Goal: Navigation & Orientation: Understand site structure

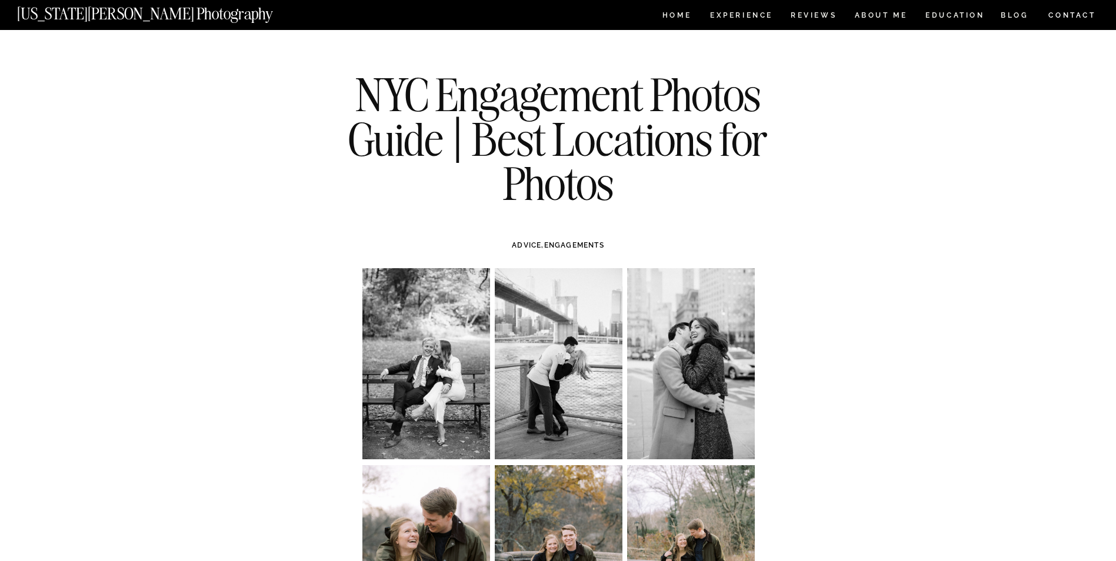
scroll to position [13896, 0]
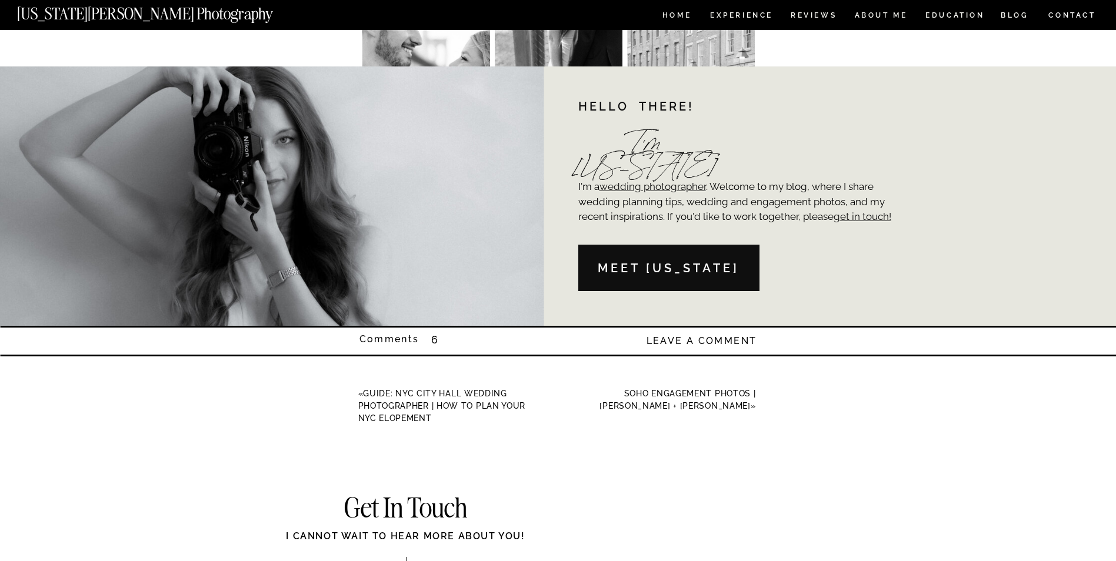
click at [152, 16] on nav "[US_STATE][PERSON_NAME] Photography" at bounding box center [164, 11] width 295 height 10
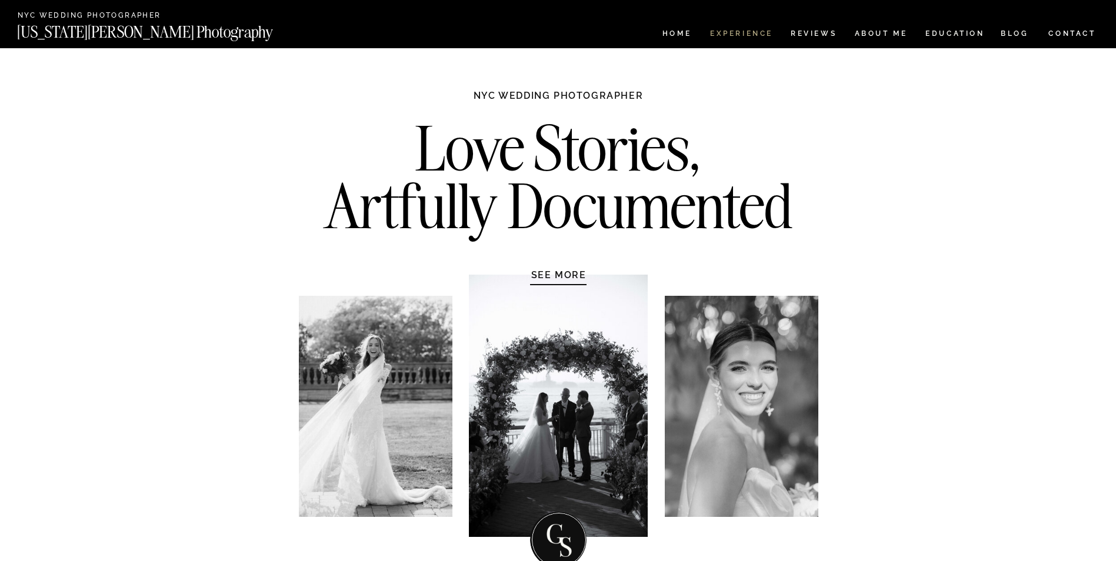
click at [743, 32] on nav "Experience" at bounding box center [741, 35] width 62 height 10
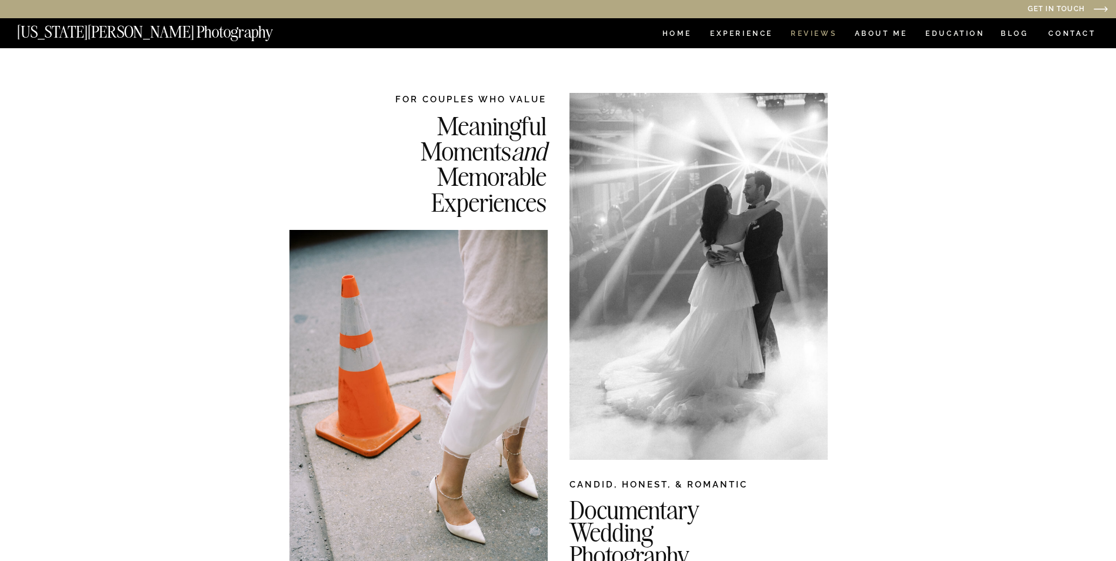
click at [814, 38] on nav "REVIEWS" at bounding box center [813, 35] width 44 height 10
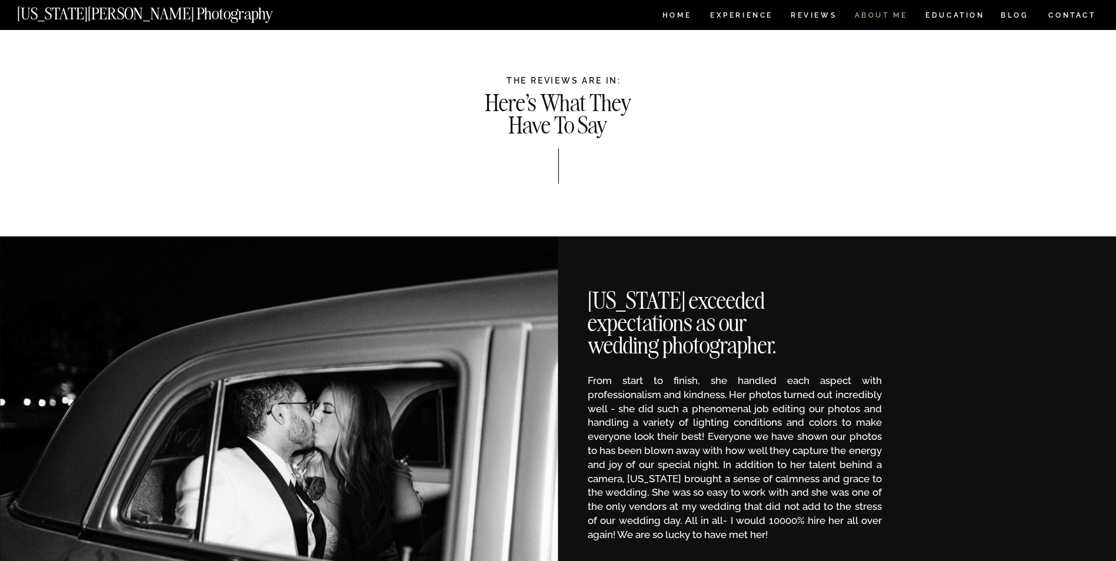
click at [885, 12] on nav "ABOUT ME" at bounding box center [881, 17] width 54 height 10
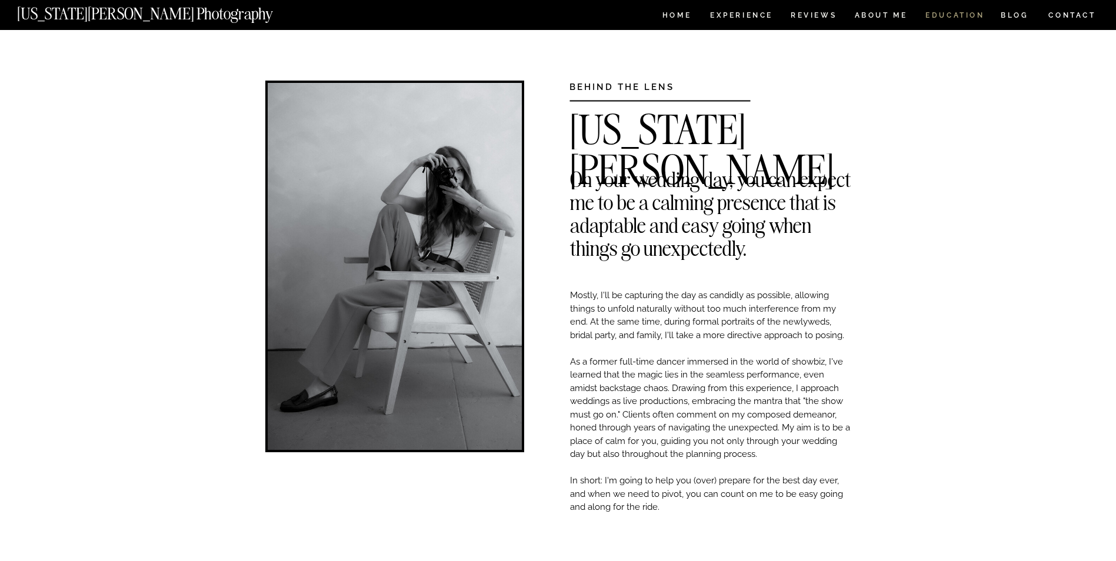
click at [956, 12] on nav "EDUCATION" at bounding box center [955, 17] width 62 height 10
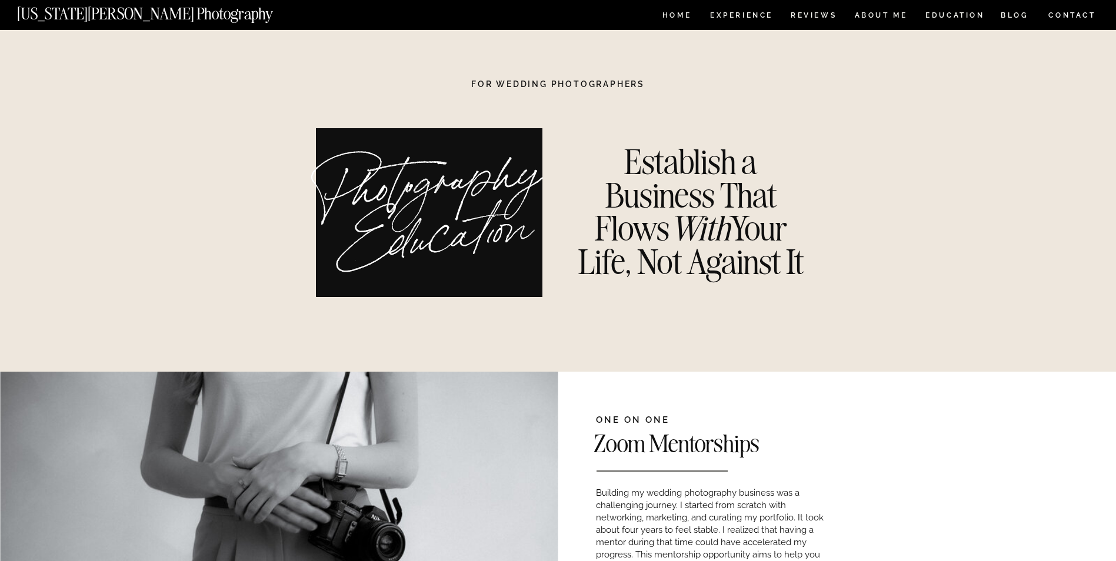
click at [729, 15] on nav "Experience" at bounding box center [741, 17] width 62 height 10
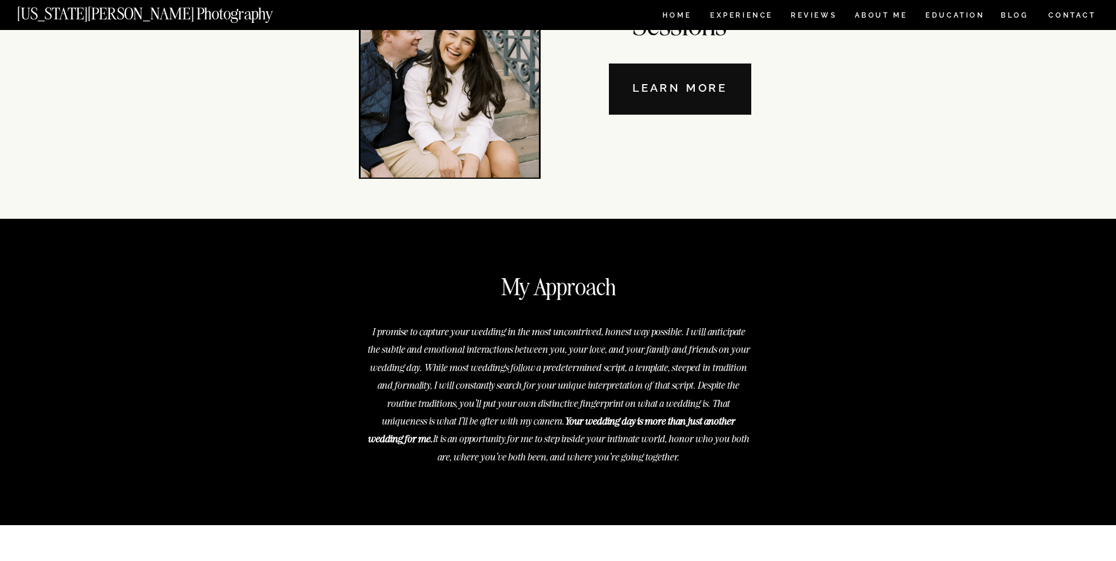
scroll to position [4158, 0]
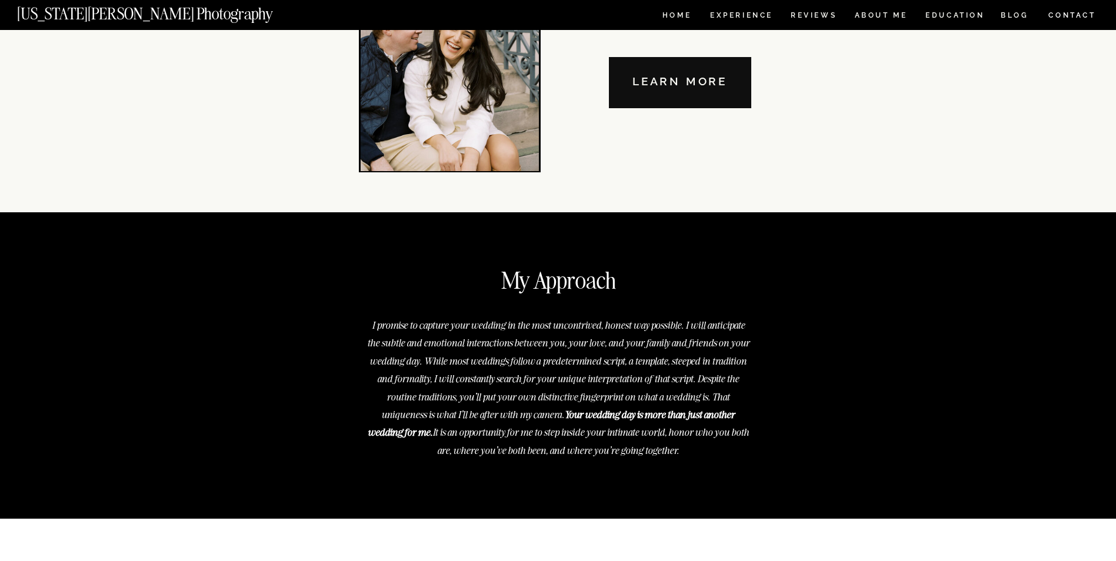
click at [680, 78] on nav "Learn More" at bounding box center [680, 82] width 142 height 51
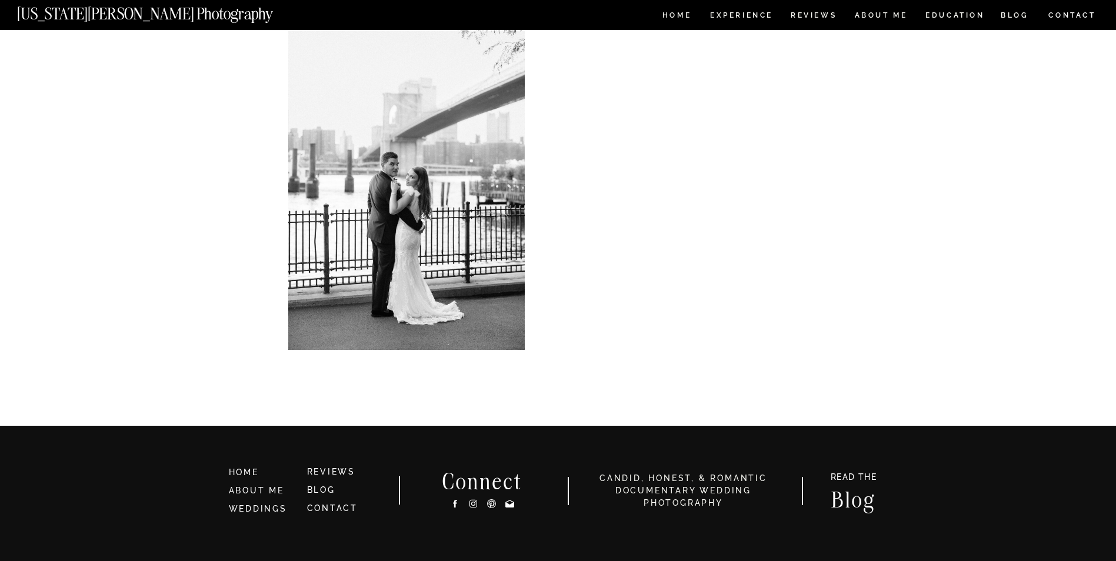
scroll to position [3119, 0]
